Goal: Find specific page/section: Find specific page/section

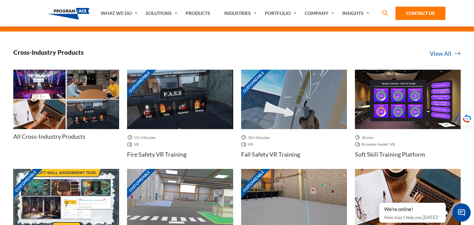
scroll to position [200, 0]
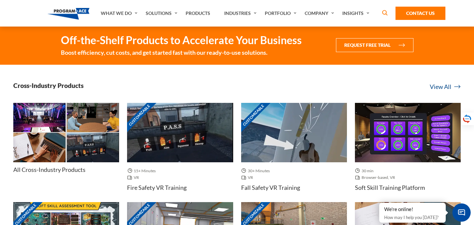
click at [441, 86] on link "View All" at bounding box center [445, 86] width 31 height 9
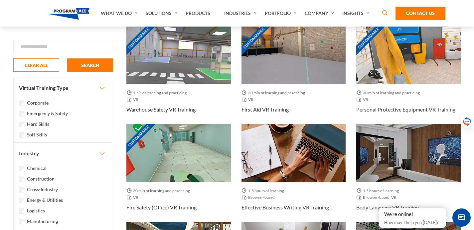
scroll to position [233, 0]
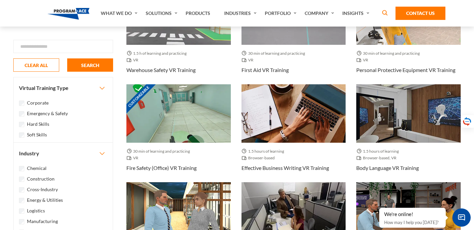
click at [43, 219] on label "Manufacturing" at bounding box center [42, 221] width 31 height 7
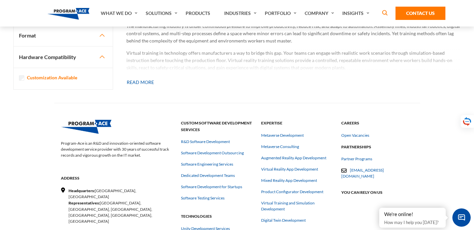
scroll to position [898, 0]
